Goal: Task Accomplishment & Management: Manage account settings

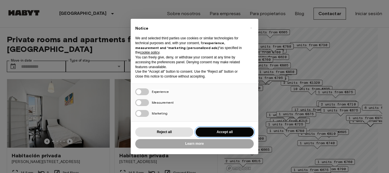
click at [232, 134] on button "Accept all" at bounding box center [225, 131] width 58 height 9
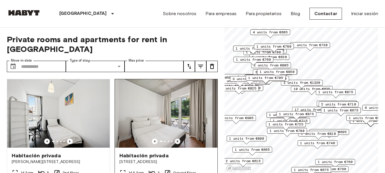
click at [176, 139] on icon "Previous image" at bounding box center [178, 142] width 6 height 6
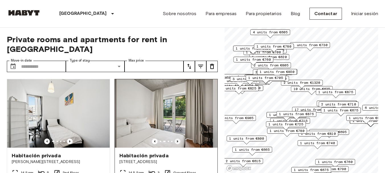
click at [175, 139] on icon "Previous image" at bounding box center [178, 142] width 6 height 6
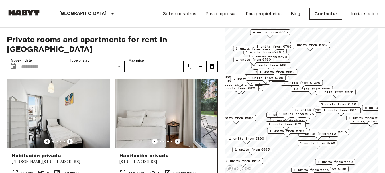
click at [175, 139] on icon "Previous image" at bounding box center [178, 142] width 6 height 6
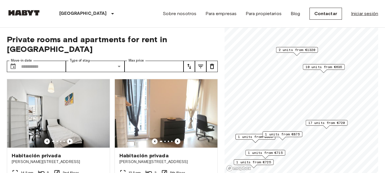
click at [370, 15] on link "Iniciar sesión" at bounding box center [364, 13] width 27 height 7
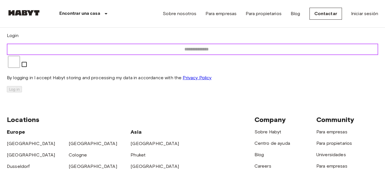
click at [174, 55] on input "email" at bounding box center [196, 49] width 379 height 11
type input "**********"
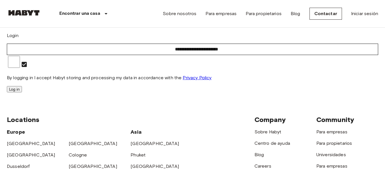
click at [22, 92] on button "Log in" at bounding box center [14, 89] width 15 height 6
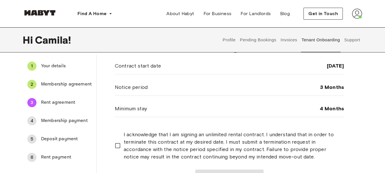
scroll to position [29, 0]
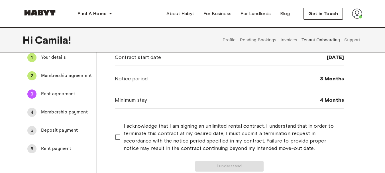
click at [50, 112] on span "Membership payment" at bounding box center [66, 112] width 51 height 7
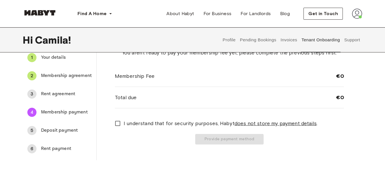
scroll to position [0, 0]
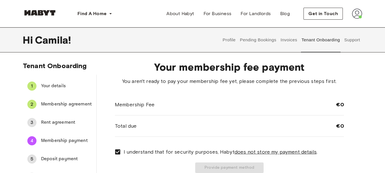
click at [342, 105] on span "€0" at bounding box center [340, 104] width 8 height 7
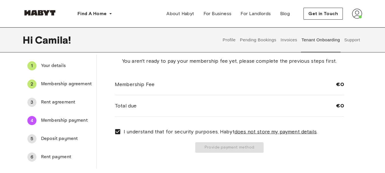
scroll to position [29, 0]
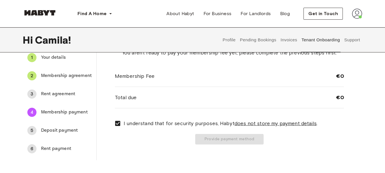
click at [56, 94] on span "Rent agreement" at bounding box center [66, 94] width 51 height 7
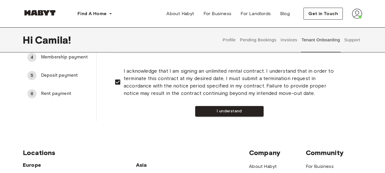
scroll to position [86, 0]
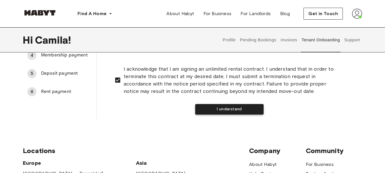
click at [252, 114] on button "I understand" at bounding box center [229, 109] width 68 height 11
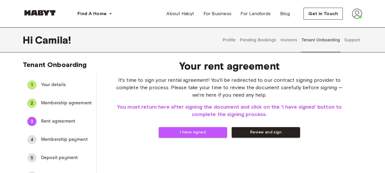
scroll to position [0, 0]
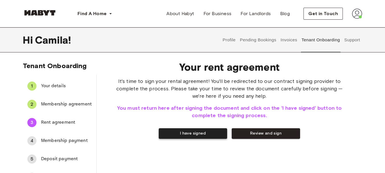
click at [205, 134] on button "I have signed" at bounding box center [193, 133] width 68 height 11
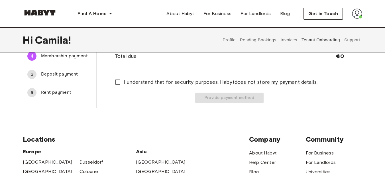
scroll to position [86, 0]
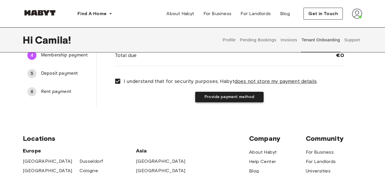
click at [251, 92] on button "Provide payment method" at bounding box center [229, 97] width 68 height 11
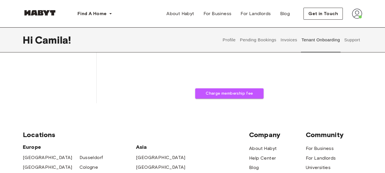
scroll to position [200, 0]
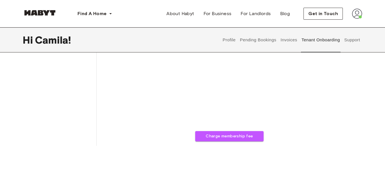
drag, startPoint x: 237, startPoint y: 139, endPoint x: 237, endPoint y: 136, distance: 2.9
click at [237, 136] on button "Charge membership fee" at bounding box center [229, 136] width 68 height 11
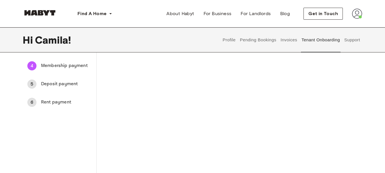
scroll to position [0, 0]
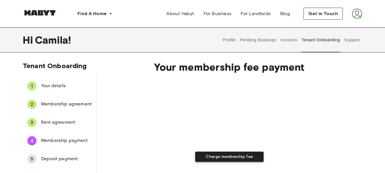
click at [235, 155] on button "Charge membership fee" at bounding box center [229, 157] width 68 height 11
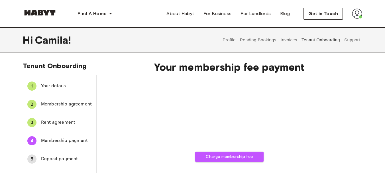
click at [320, 98] on div "Charge membership fee" at bounding box center [229, 120] width 229 height 84
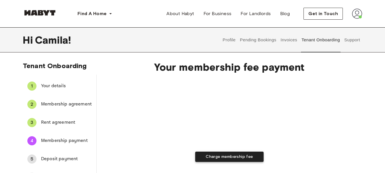
click at [236, 153] on button "Charge membership fee" at bounding box center [229, 157] width 68 height 11
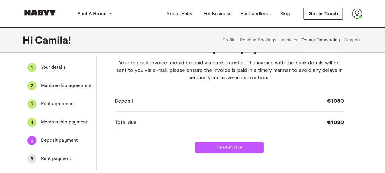
scroll to position [29, 0]
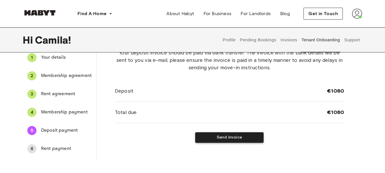
click at [220, 138] on button "Send invoice" at bounding box center [229, 137] width 68 height 11
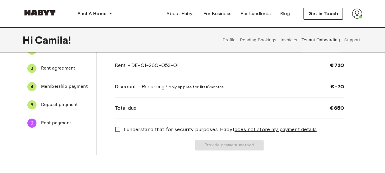
scroll to position [57, 0]
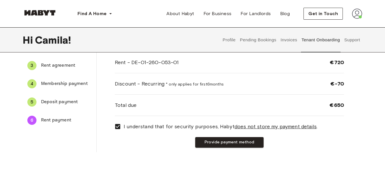
click at [28, 102] on div "5" at bounding box center [31, 101] width 9 height 9
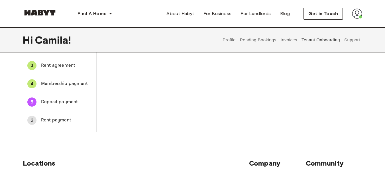
click at [34, 120] on div "6" at bounding box center [31, 120] width 9 height 9
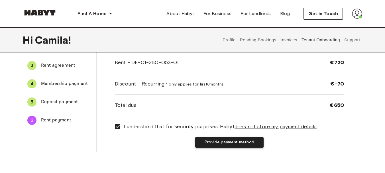
click at [241, 138] on button "Provide payment method" at bounding box center [229, 142] width 68 height 11
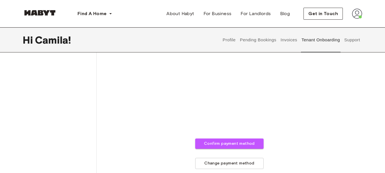
scroll to position [257, 0]
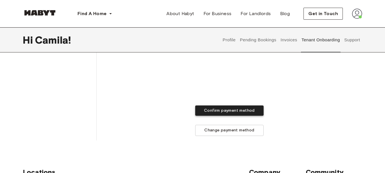
click at [240, 111] on button "Confirm payment method" at bounding box center [229, 110] width 68 height 11
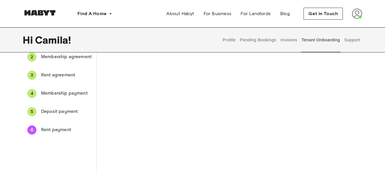
scroll to position [57, 0]
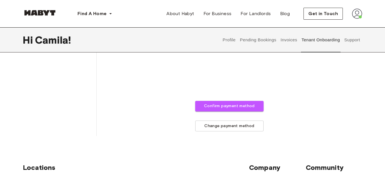
scroll to position [314, 0]
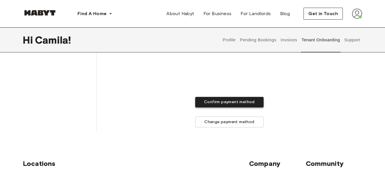
click at [228, 105] on button "Confirm payment method" at bounding box center [229, 102] width 68 height 11
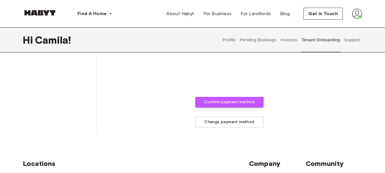
scroll to position [284, 0]
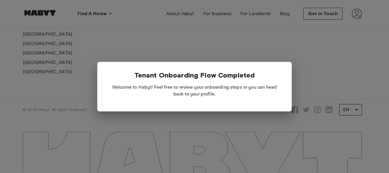
drag, startPoint x: 212, startPoint y: 82, endPoint x: 265, endPoint y: 95, distance: 54.3
click at [213, 83] on p "Welcome to Habyt! Feel free to review your onboarding steps or you can head bac…" at bounding box center [195, 91] width 176 height 23
drag, startPoint x: 355, startPoint y: 108, endPoint x: 346, endPoint y: 116, distance: 12.7
click at [355, 109] on div at bounding box center [194, 86] width 389 height 173
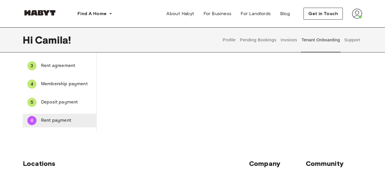
scroll to position [57, 0]
click at [39, 123] on div "6 Rent payment" at bounding box center [60, 120] width 74 height 14
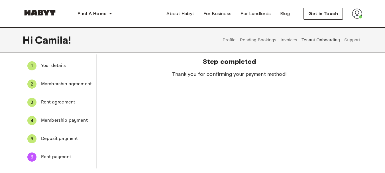
scroll to position [0, 0]
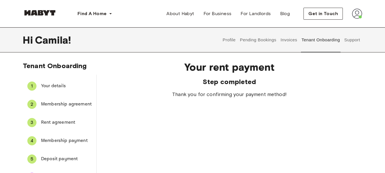
click at [358, 16] on img at bounding box center [357, 14] width 10 height 10
click at [342, 27] on span "Profile" at bounding box center [340, 26] width 14 height 7
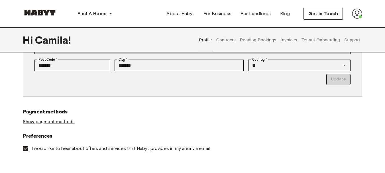
scroll to position [200, 0]
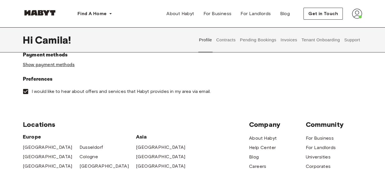
click at [41, 65] on link "Show payment methods" at bounding box center [49, 65] width 52 height 6
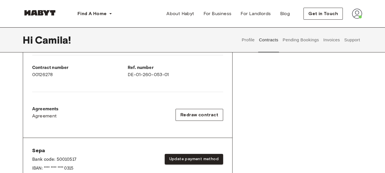
scroll to position [143, 0]
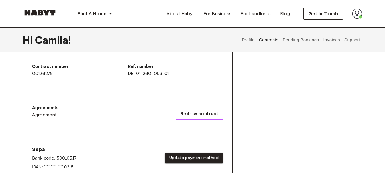
click at [194, 112] on span "Redraw contract" at bounding box center [199, 113] width 38 height 7
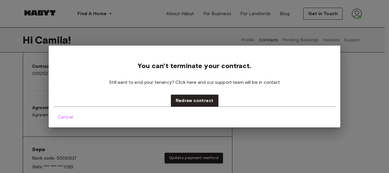
click at [69, 114] on span "Cancel" at bounding box center [65, 117] width 15 height 7
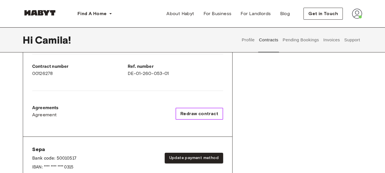
click at [196, 117] on button "Redraw contract" at bounding box center [200, 114] width 48 height 12
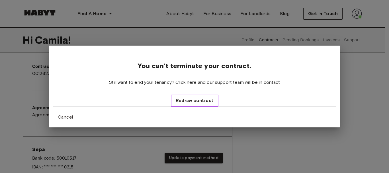
click at [197, 103] on span "Redraw contract" at bounding box center [195, 100] width 38 height 7
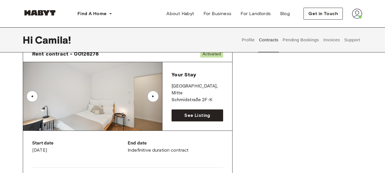
scroll to position [29, 0]
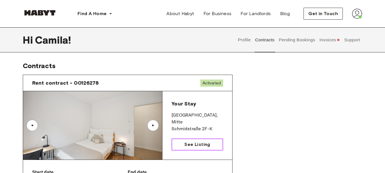
click at [207, 146] on span "See Listing" at bounding box center [197, 144] width 26 height 7
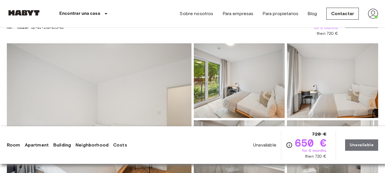
scroll to position [114, 0]
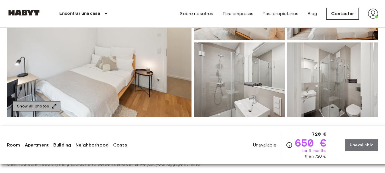
click at [42, 102] on button "Show all photos" at bounding box center [37, 106] width 48 height 11
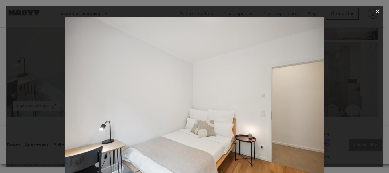
drag, startPoint x: 380, startPoint y: 13, endPoint x: 375, endPoint y: 23, distance: 11.1
click at [380, 13] on icon "button" at bounding box center [378, 11] width 7 height 7
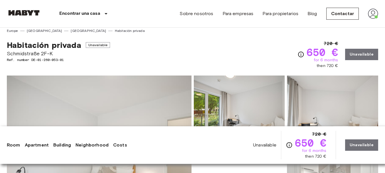
scroll to position [0, 0]
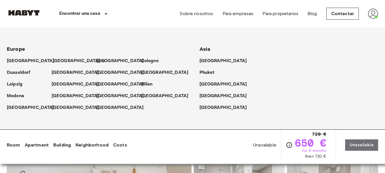
click at [60, 60] on p "[GEOGRAPHIC_DATA]" at bounding box center [77, 61] width 48 height 7
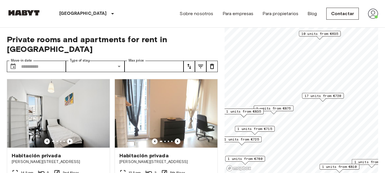
click at [324, 95] on span "17 units from €720" at bounding box center [323, 95] width 37 height 5
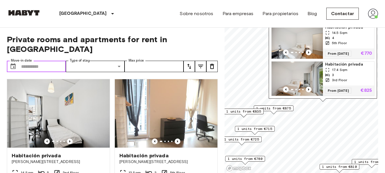
click at [49, 61] on input "Move-in date" at bounding box center [43, 66] width 45 height 11
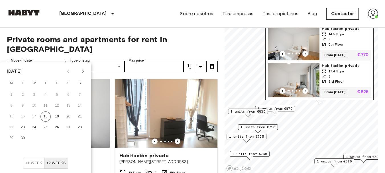
click at [206, 40] on span "Private rooms and apartments for rent in Berlin" at bounding box center [112, 43] width 211 height 19
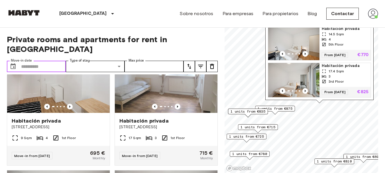
scroll to position [513, 0]
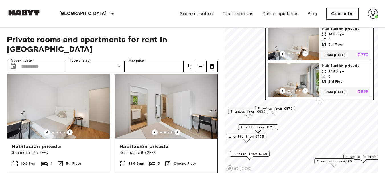
click at [174, 149] on div "Habitación privada" at bounding box center [166, 146] width 94 height 7
click at [377, 12] on img at bounding box center [373, 14] width 10 height 10
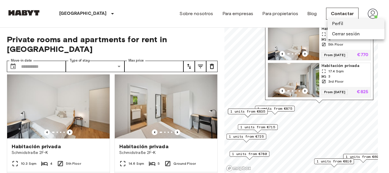
click at [362, 23] on li "Perfil" at bounding box center [356, 24] width 57 height 10
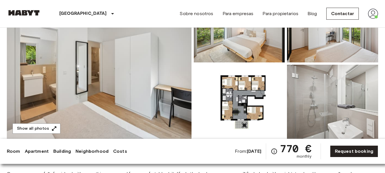
scroll to position [57, 0]
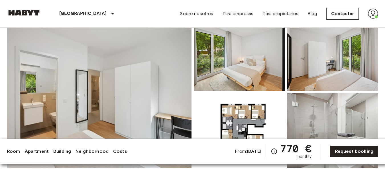
click at [216, 60] on img at bounding box center [239, 53] width 91 height 75
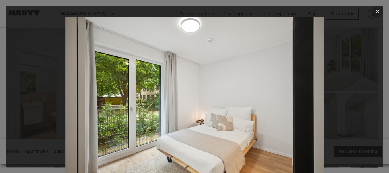
click at [375, 11] on icon "button" at bounding box center [378, 11] width 7 height 7
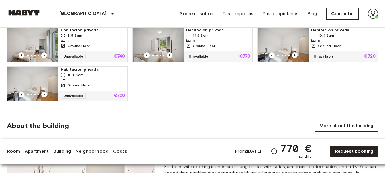
scroll to position [428, 0]
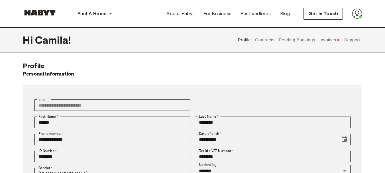
click at [354, 16] on img at bounding box center [357, 14] width 10 height 10
click at [266, 42] on button "Contracts" at bounding box center [265, 39] width 21 height 25
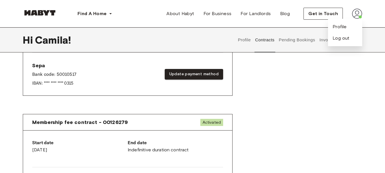
scroll to position [257, 0]
click at [300, 40] on button "Pending Bookings" at bounding box center [297, 39] width 38 height 25
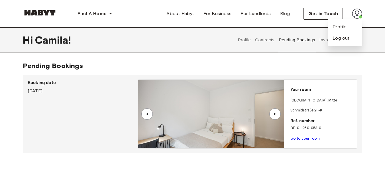
click at [352, 51] on button "Support" at bounding box center [352, 39] width 17 height 25
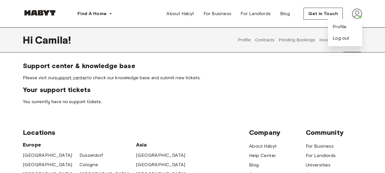
click at [369, 20] on div "Find A Home [GEOGRAPHIC_DATA] [GEOGRAPHIC_DATA] [GEOGRAPHIC_DATA] [GEOGRAPHIC_D…" at bounding box center [192, 13] width 385 height 27
click at [359, 15] on img at bounding box center [357, 14] width 10 height 10
click at [332, 38] on button "Invoices" at bounding box center [330, 39] width 22 height 25
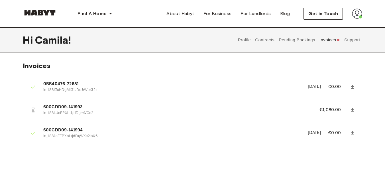
click at [310, 44] on button "Pending Bookings" at bounding box center [297, 39] width 38 height 25
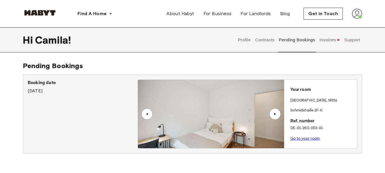
click at [257, 39] on button "Contracts" at bounding box center [265, 39] width 21 height 25
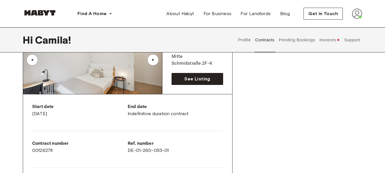
scroll to position [114, 0]
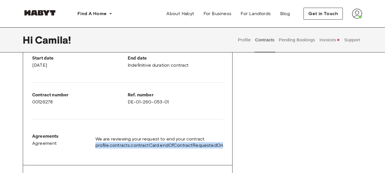
drag, startPoint x: 223, startPoint y: 146, endPoint x: 99, endPoint y: 146, distance: 124.0
click at [99, 146] on div "Agreements Agreement We are reviewing your request to end your contract. profil…" at bounding box center [127, 142] width 191 height 18
copy span "profile.contracts.contractCard.endOfContractRequestedOn"
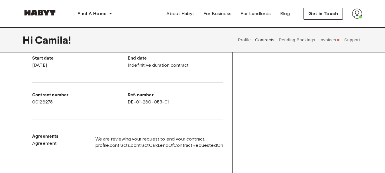
click at [223, 117] on div "Start date November 10th, 2025 End date Indefinitive duration contract Contract…" at bounding box center [127, 105] width 209 height 119
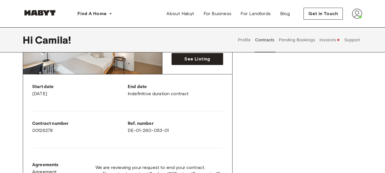
scroll to position [0, 0]
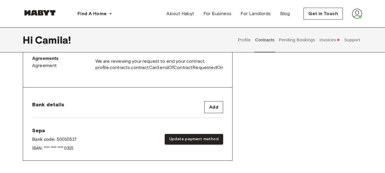
scroll to position [143, 0]
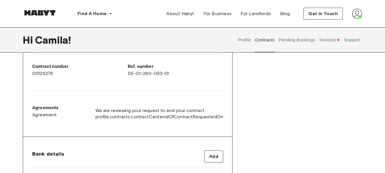
click at [347, 40] on button "Support" at bounding box center [352, 39] width 17 height 25
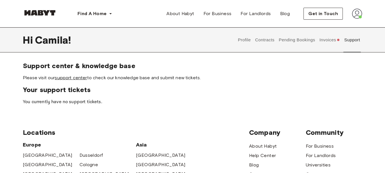
click at [83, 80] on link "support center" at bounding box center [71, 77] width 32 height 5
click at [320, 39] on button "Invoices" at bounding box center [330, 39] width 22 height 25
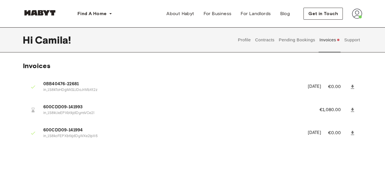
click at [351, 107] on icon at bounding box center [353, 110] width 6 height 6
click at [358, 18] on img at bounding box center [357, 14] width 10 height 10
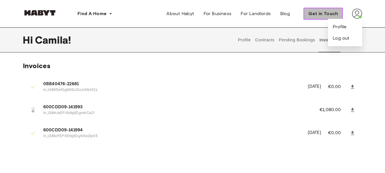
click at [333, 15] on span "Get in Touch" at bounding box center [323, 13] width 30 height 7
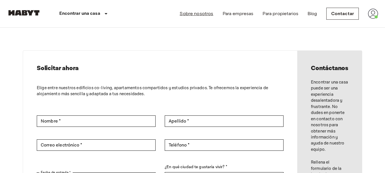
click at [209, 15] on link "Sobre nosotros" at bounding box center [197, 13] width 34 height 7
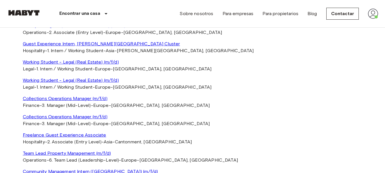
scroll to position [1197, 0]
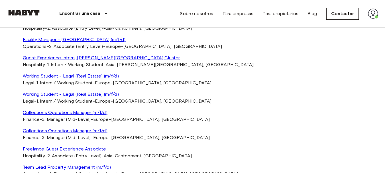
click at [371, 19] on img at bounding box center [373, 14] width 10 height 10
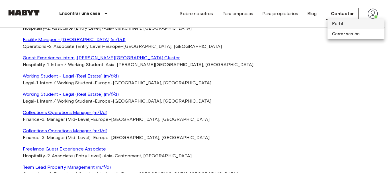
click at [342, 25] on li "Perfil" at bounding box center [356, 24] width 57 height 10
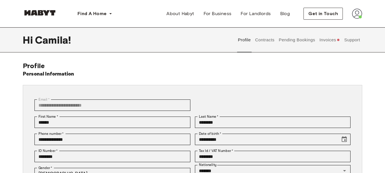
click at [269, 41] on button "Contracts" at bounding box center [265, 39] width 21 height 25
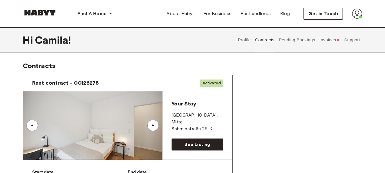
click at [158, 126] on div "▲" at bounding box center [152, 125] width 11 height 11
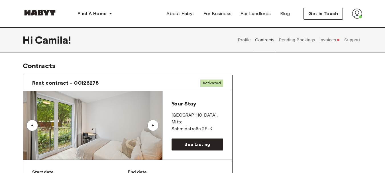
click at [153, 127] on div "▲" at bounding box center [152, 125] width 11 height 11
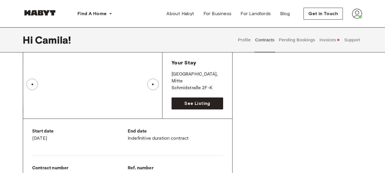
scroll to position [114, 0]
